Goal: Transaction & Acquisition: Book appointment/travel/reservation

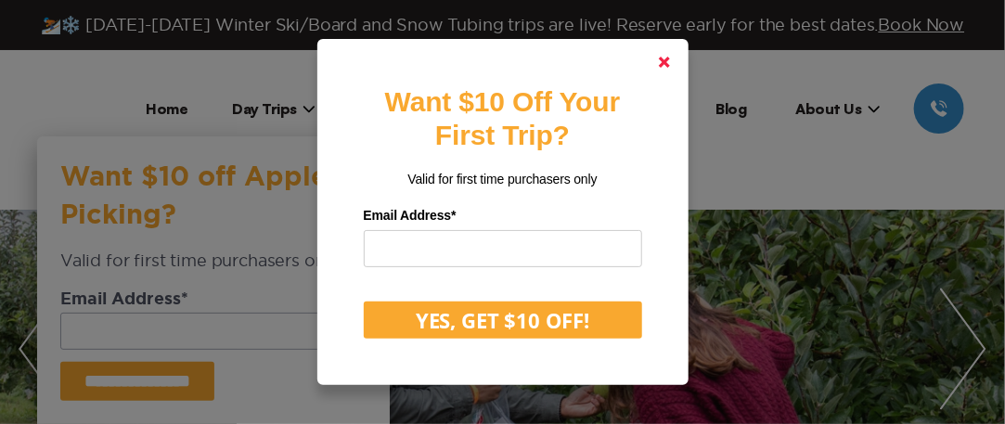
click at [669, 64] on polygon at bounding box center [664, 62] width 11 height 11
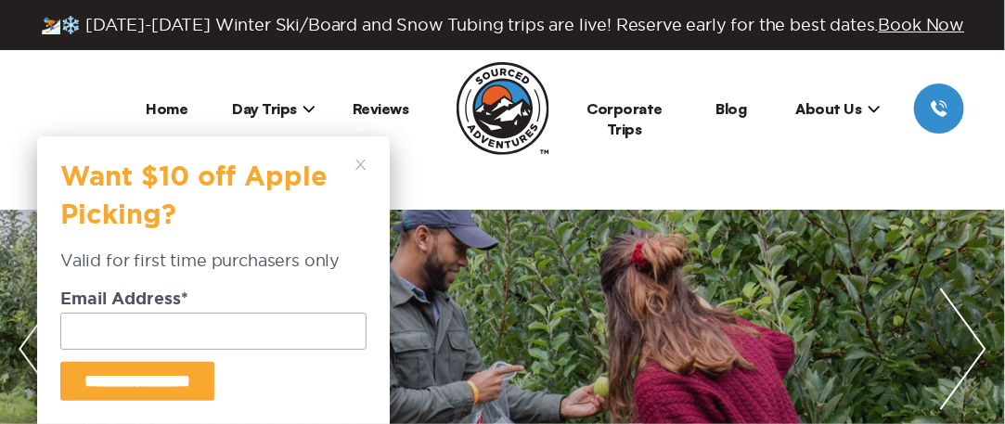
click at [361, 162] on icon at bounding box center [360, 165] width 11 height 11
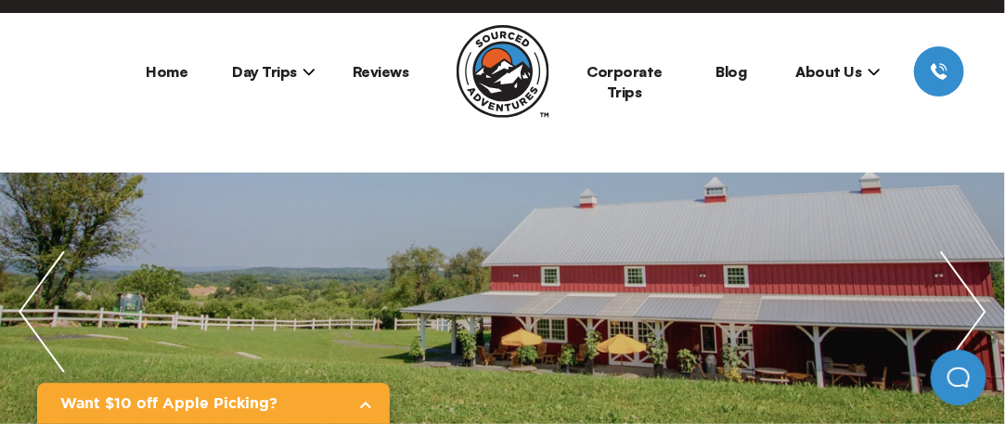
click at [270, 73] on span "Day Trips" at bounding box center [273, 71] width 83 height 19
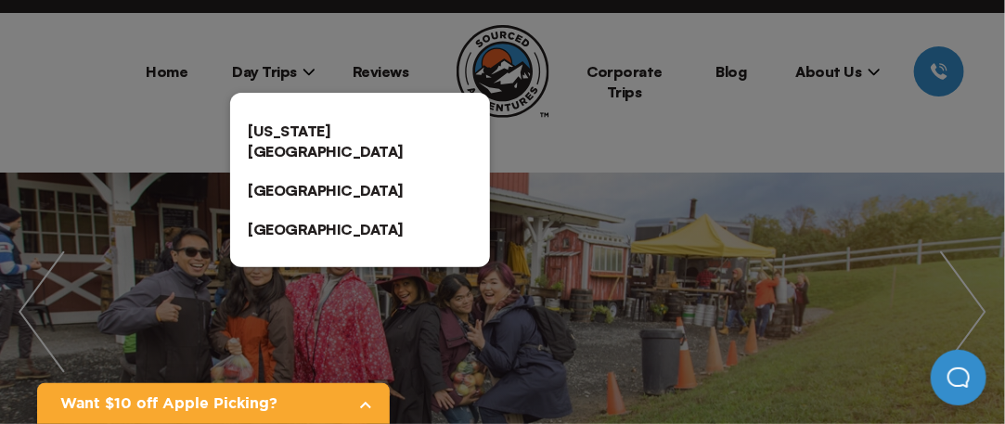
click at [276, 126] on link "[US_STATE][GEOGRAPHIC_DATA]" at bounding box center [360, 140] width 260 height 59
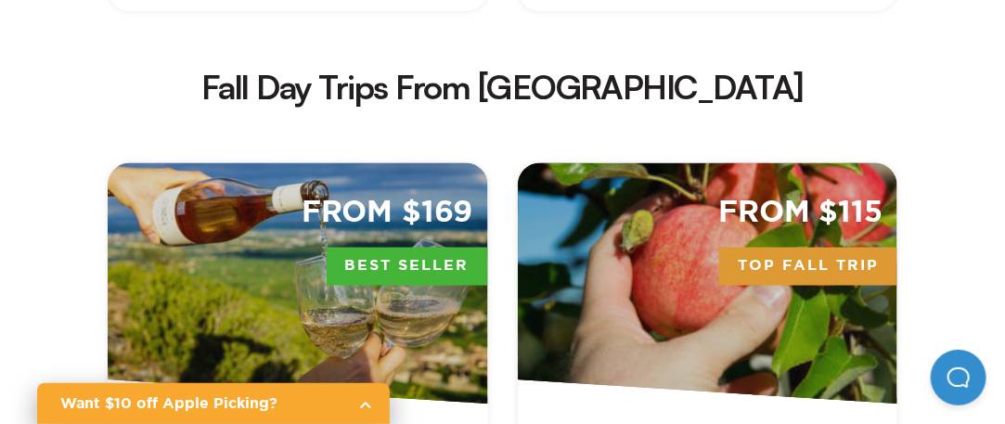
scroll to position [3308, 0]
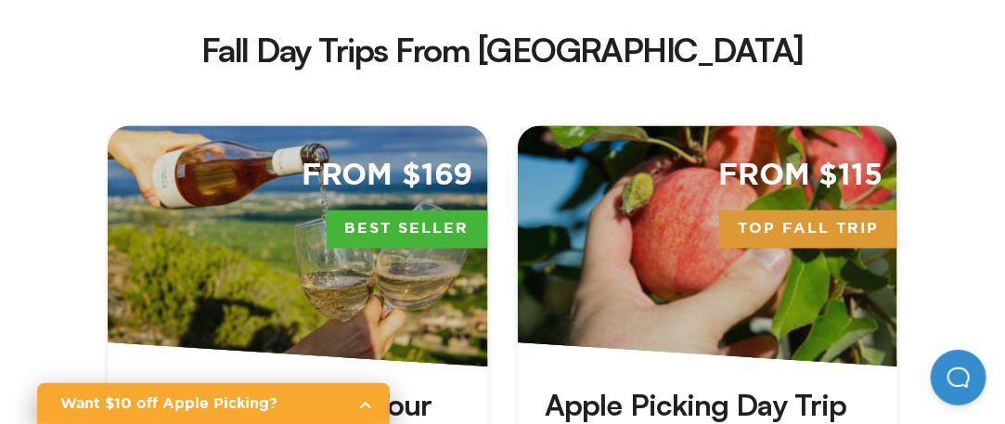
click at [692, 126] on div "From $115 Top Fall Trip" at bounding box center [708, 246] width 380 height 241
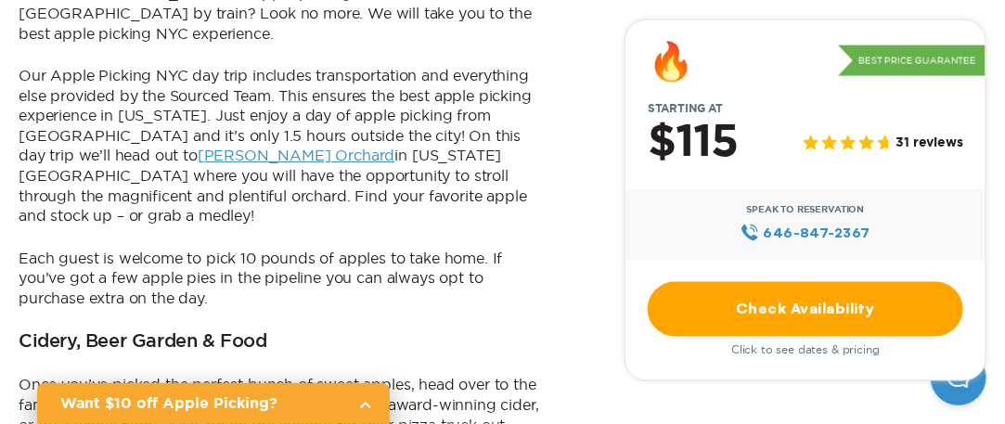
scroll to position [878, 0]
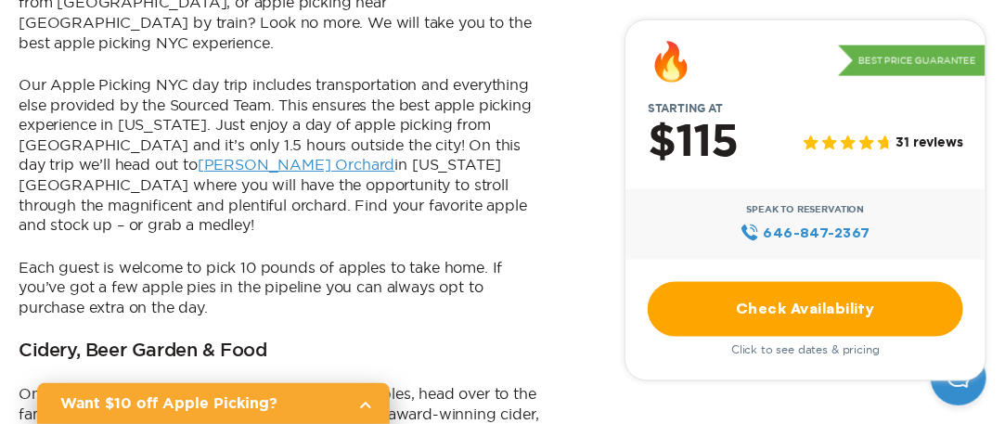
click at [198, 156] on link "[PERSON_NAME] Orchard" at bounding box center [297, 164] width 198 height 17
